Goal: Task Accomplishment & Management: Complete application form

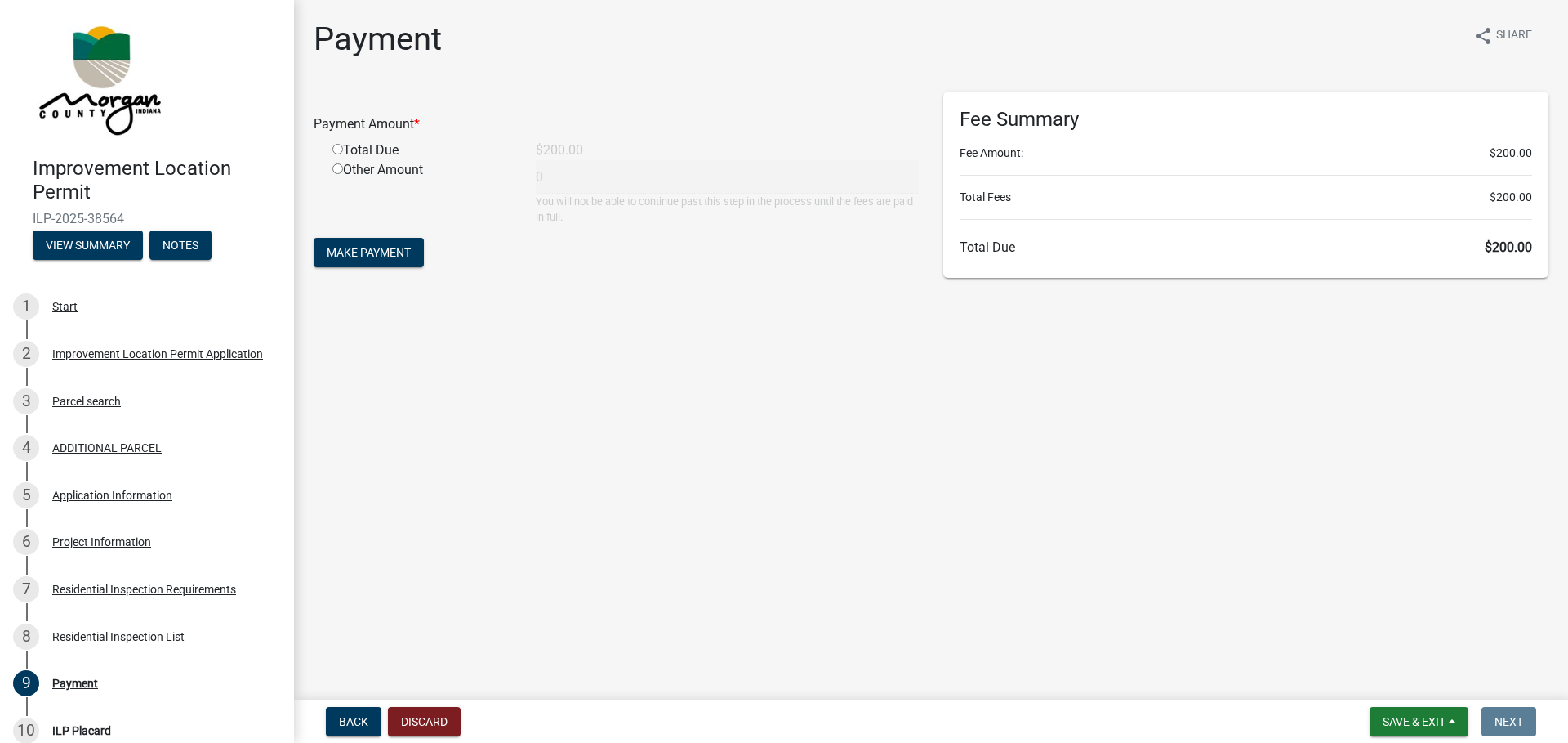
click at [334, 147] on input "radio" at bounding box center [337, 149] width 11 height 11
radio input "true"
type input "200"
click at [395, 251] on span "Make Payment" at bounding box center [369, 252] width 84 height 13
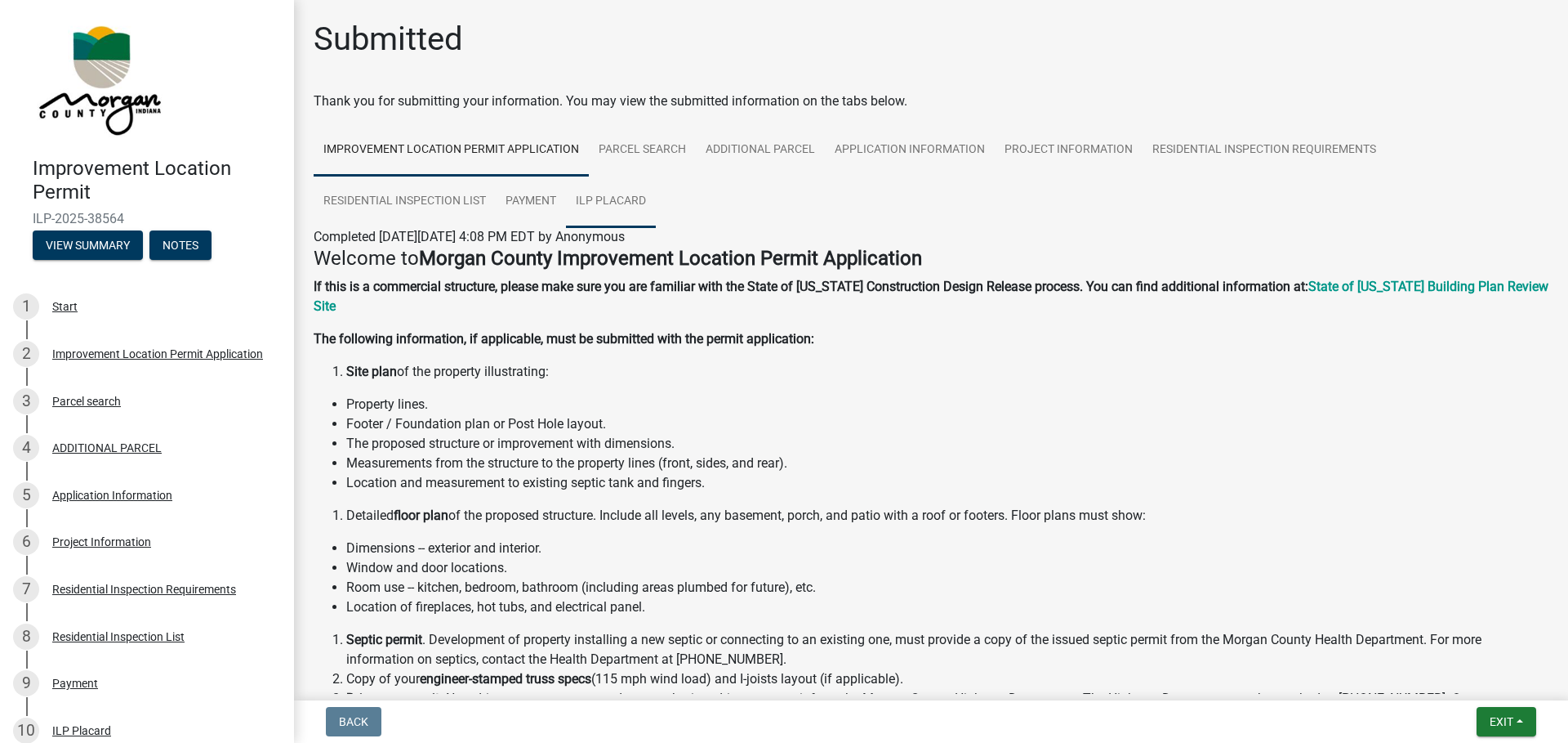
click at [602, 205] on link "ILP Placard" at bounding box center [611, 201] width 90 height 53
